Goal: Navigation & Orientation: Understand site structure

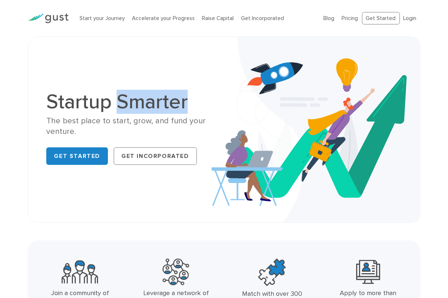
click at [188, 99] on h1 "Startup Smarter" at bounding box center [132, 101] width 172 height 20
click at [153, 74] on div "Startup Smarter The best place to start, grow, and fund your venture. Get Start…" at bounding box center [224, 129] width 366 height 149
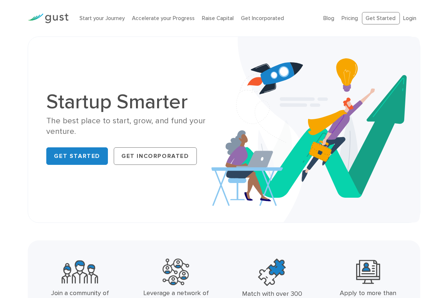
scroll to position [36, 0]
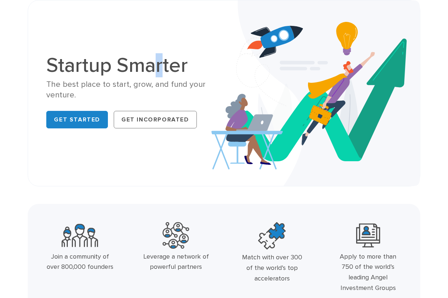
click at [161, 74] on h1 "Startup Smarter" at bounding box center [132, 65] width 172 height 20
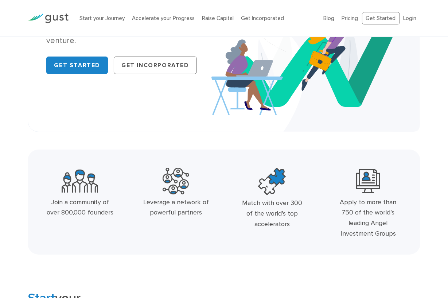
scroll to position [0, 0]
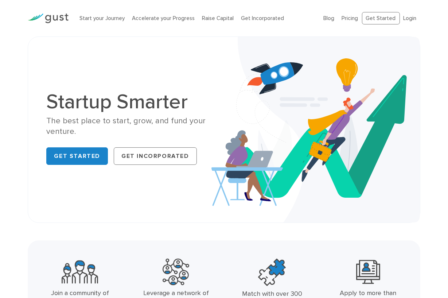
click at [128, 40] on div "Startup Smarter The best place to start, grow, and fund your venture. Get Start…" at bounding box center [224, 129] width 392 height 186
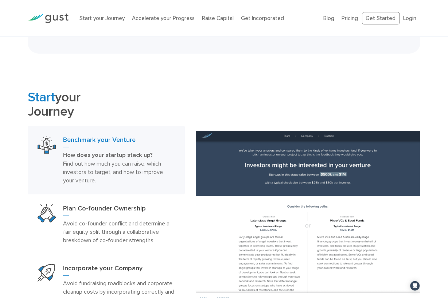
scroll to position [328, 0]
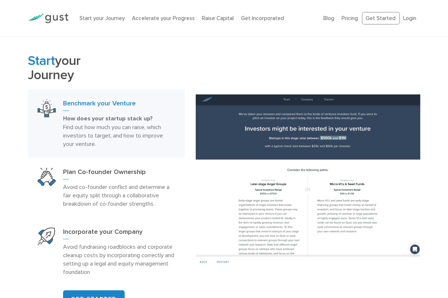
click at [195, 124] on div at bounding box center [307, 180] width 235 height 172
click at [194, 125] on div at bounding box center [307, 180] width 235 height 172
click at [194, 124] on div at bounding box center [307, 180] width 235 height 172
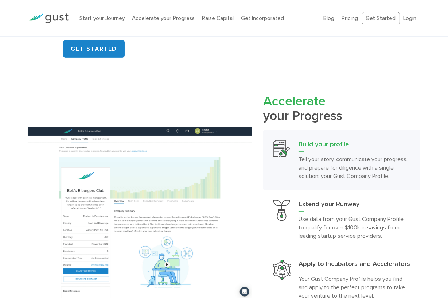
scroll to position [583, 0]
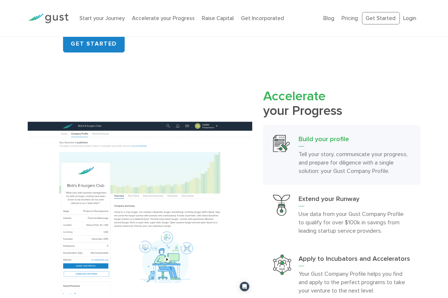
click at [299, 96] on span "Accelerate" at bounding box center [294, 96] width 62 height 16
